Goal: Information Seeking & Learning: Find contact information

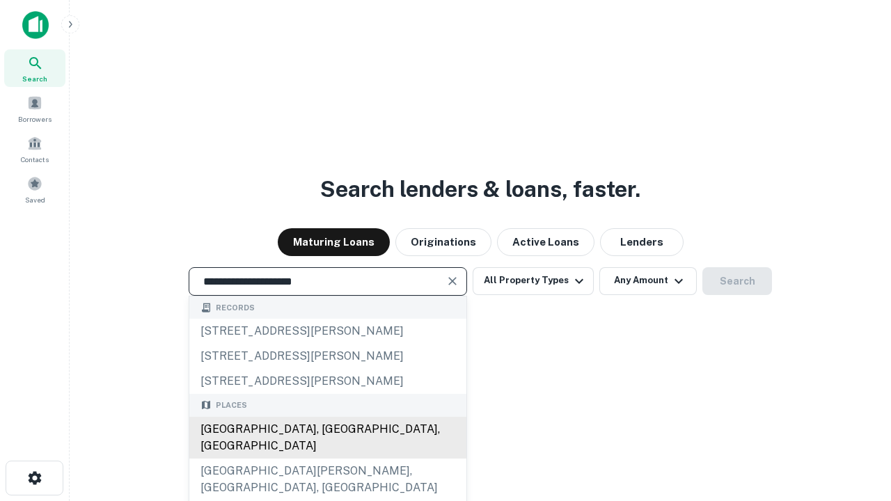
click at [327, 459] on div "Santa Monica, CA, USA" at bounding box center [327, 438] width 277 height 42
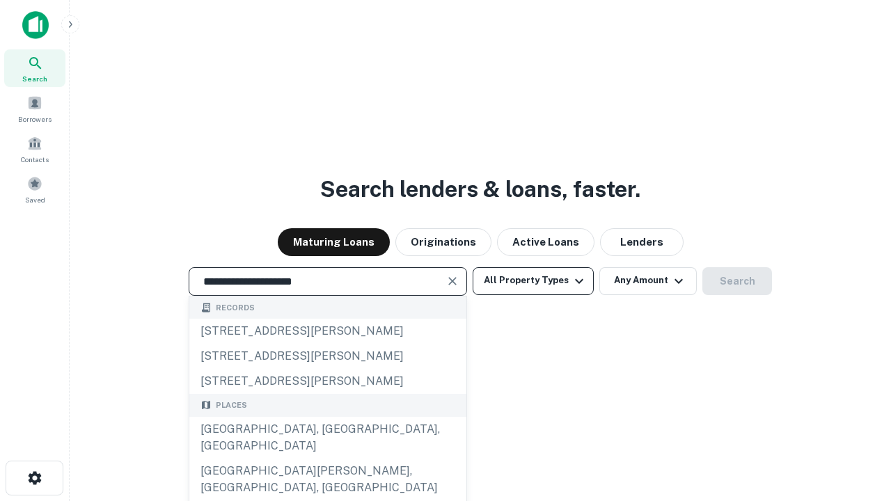
click at [533, 281] on button "All Property Types" at bounding box center [533, 281] width 121 height 28
type input "**********"
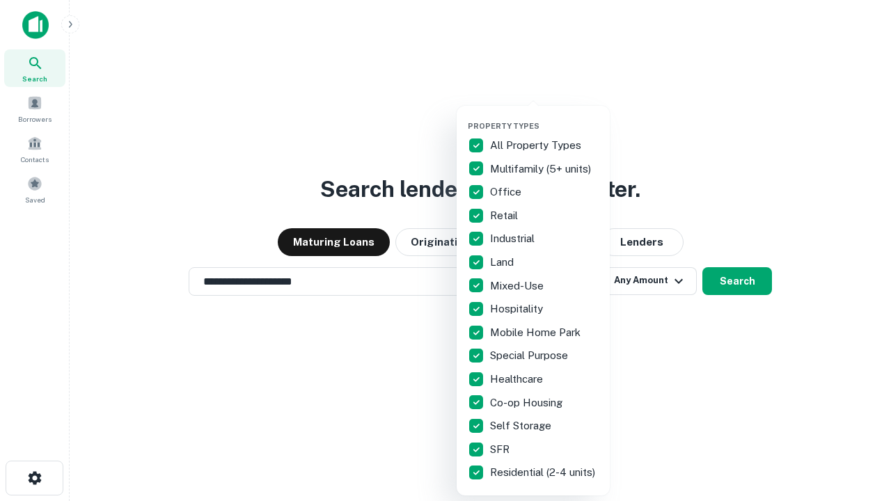
click at [544, 117] on button "button" at bounding box center [544, 117] width 153 height 1
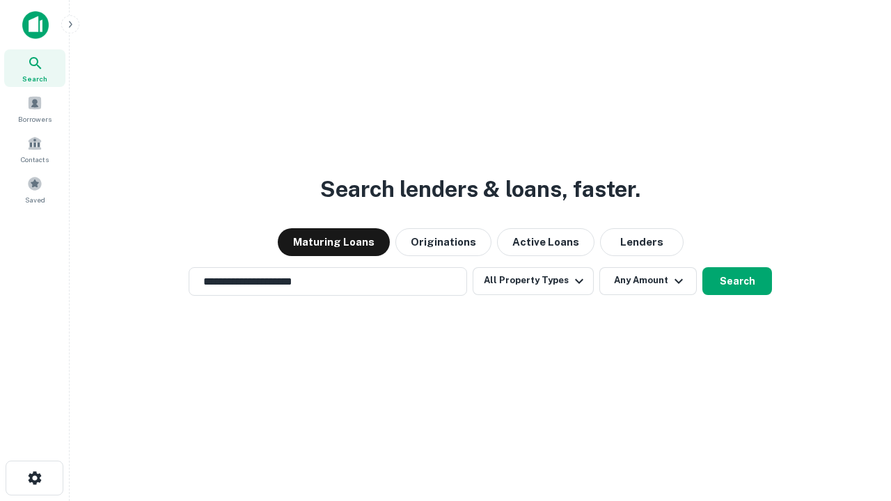
scroll to position [22, 0]
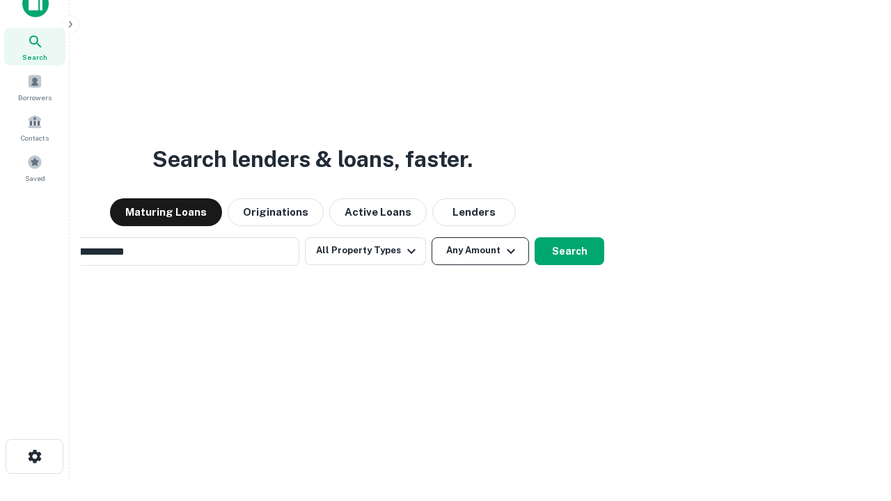
click at [432, 237] on button "Any Amount" at bounding box center [480, 251] width 97 height 28
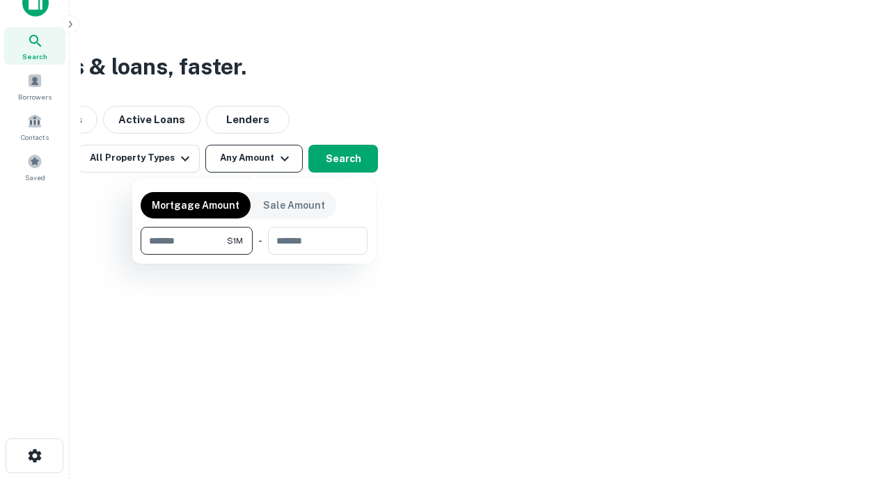
type input "*******"
click at [254, 255] on button "button" at bounding box center [254, 255] width 227 height 1
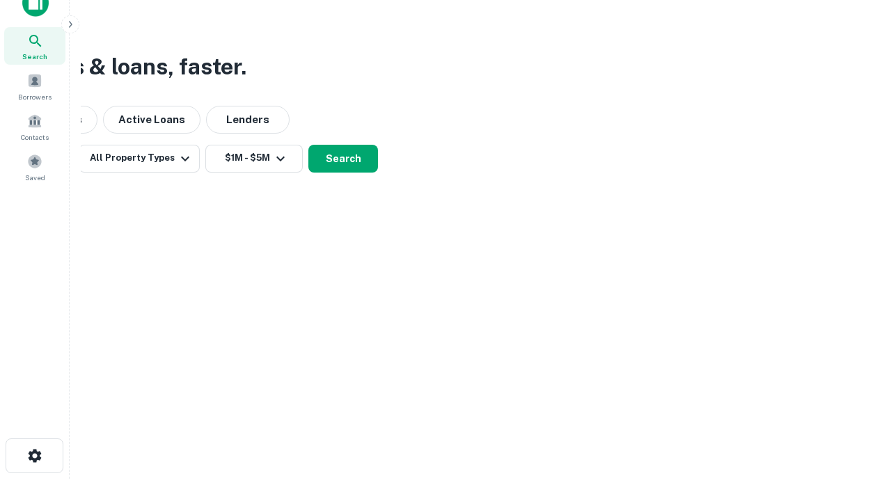
scroll to position [8, 257]
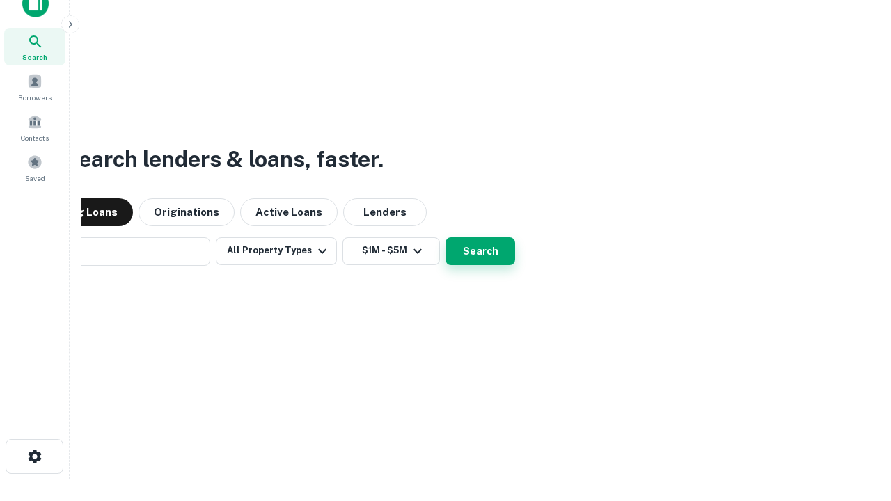
click at [445, 237] on button "Search" at bounding box center [480, 251] width 70 height 28
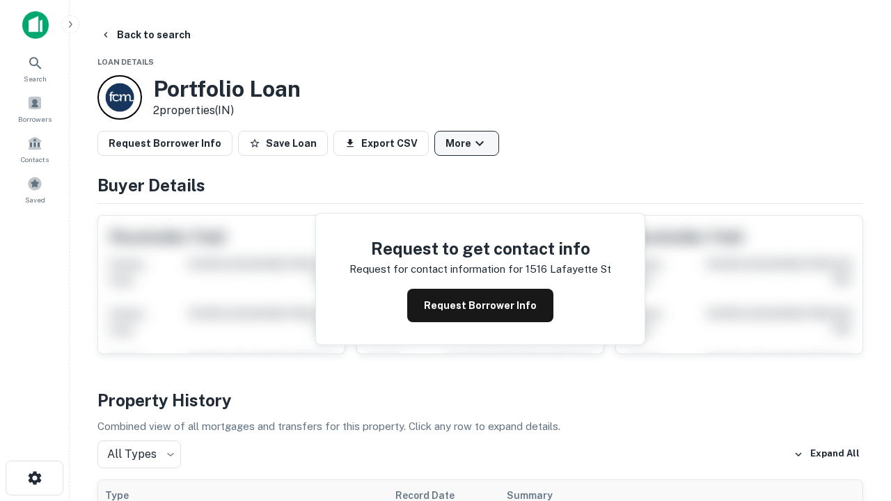
click at [466, 143] on button "More" at bounding box center [466, 143] width 65 height 25
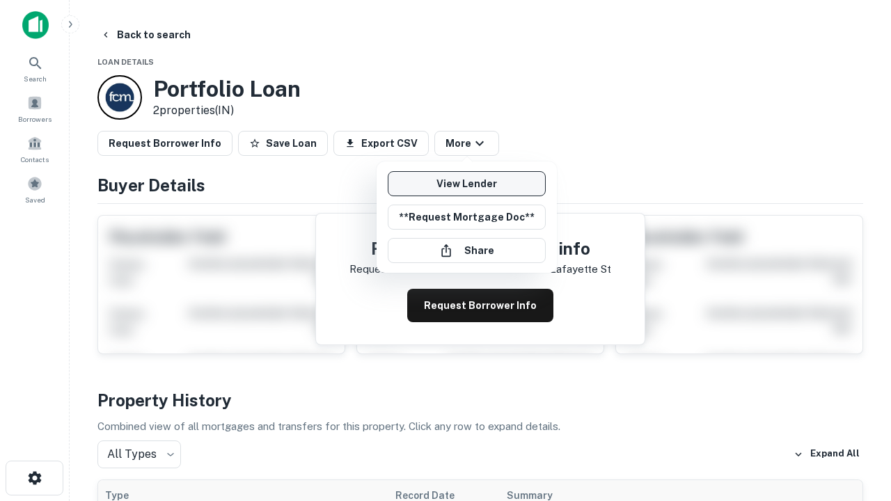
click at [466, 184] on link "View Lender" at bounding box center [467, 183] width 158 height 25
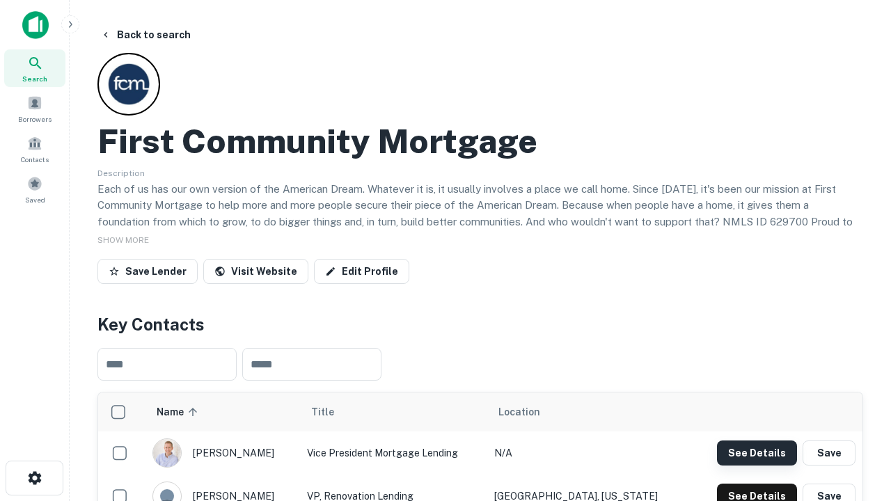
click at [757, 452] on button "See Details" at bounding box center [757, 453] width 80 height 25
click at [34, 478] on icon "button" at bounding box center [34, 478] width 17 height 17
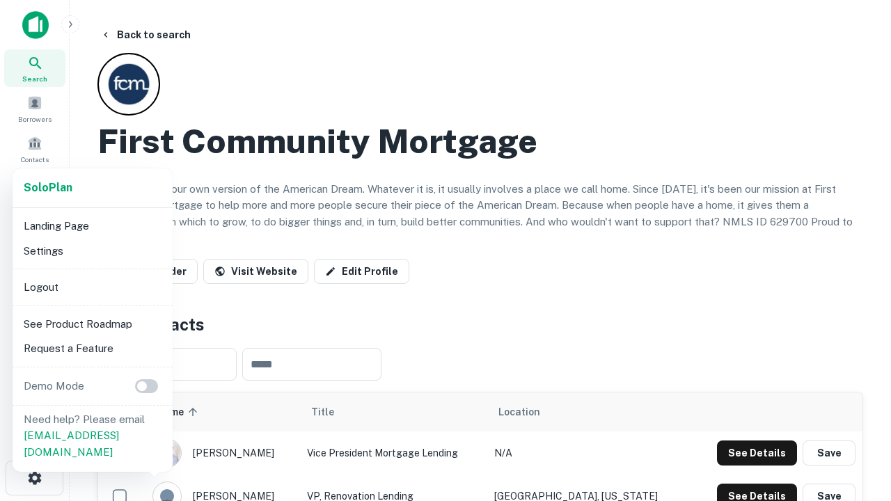
click at [92, 287] on li "Logout" at bounding box center [92, 287] width 149 height 25
